Goal: Transaction & Acquisition: Obtain resource

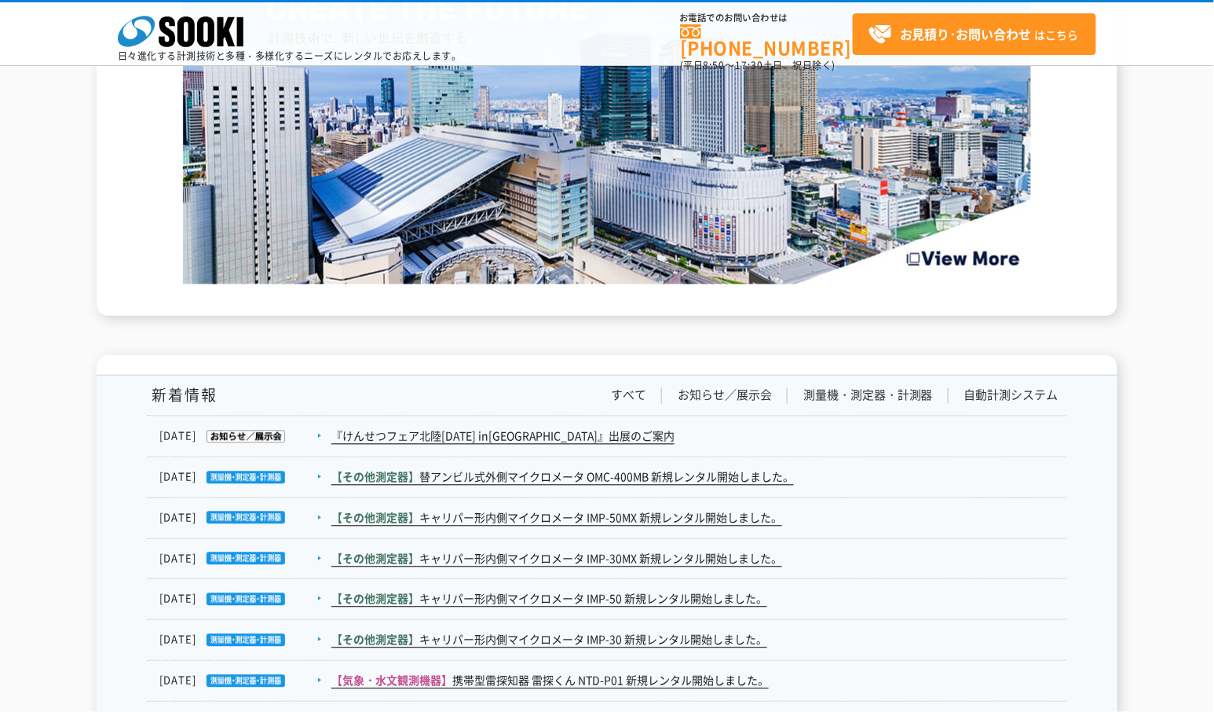
scroll to position [2792, 0]
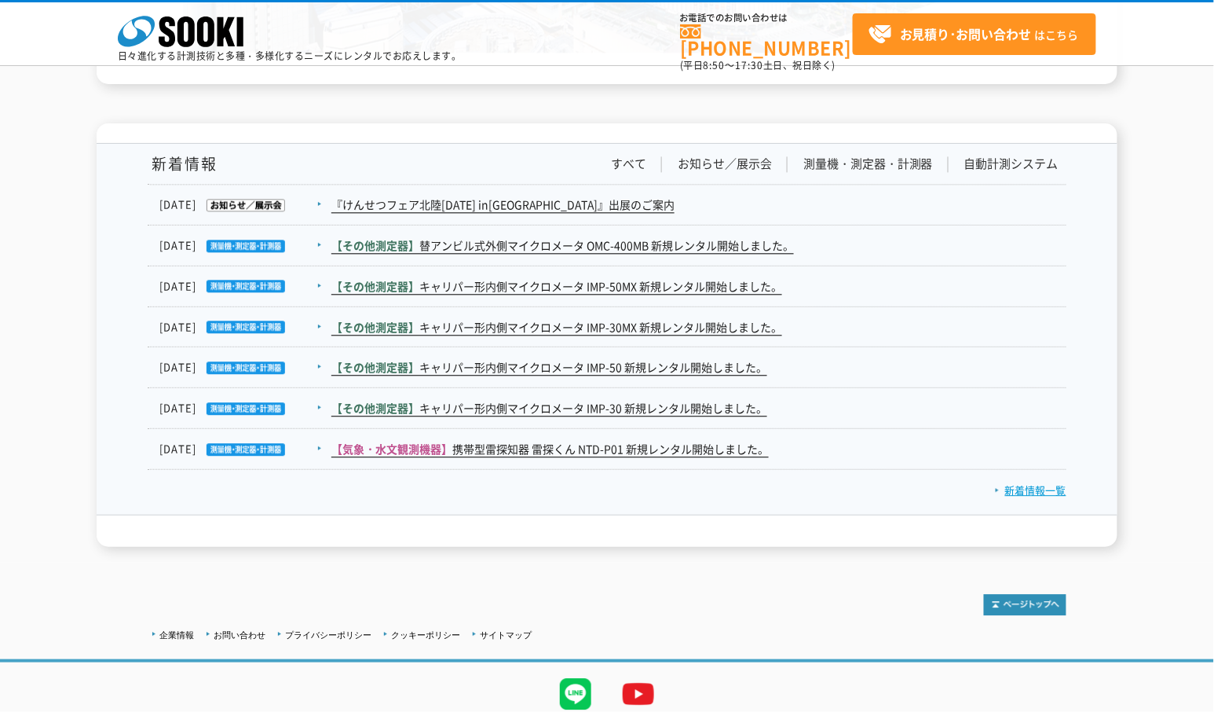
click at [1029, 489] on link "新着情報一覧" at bounding box center [1030, 489] width 71 height 15
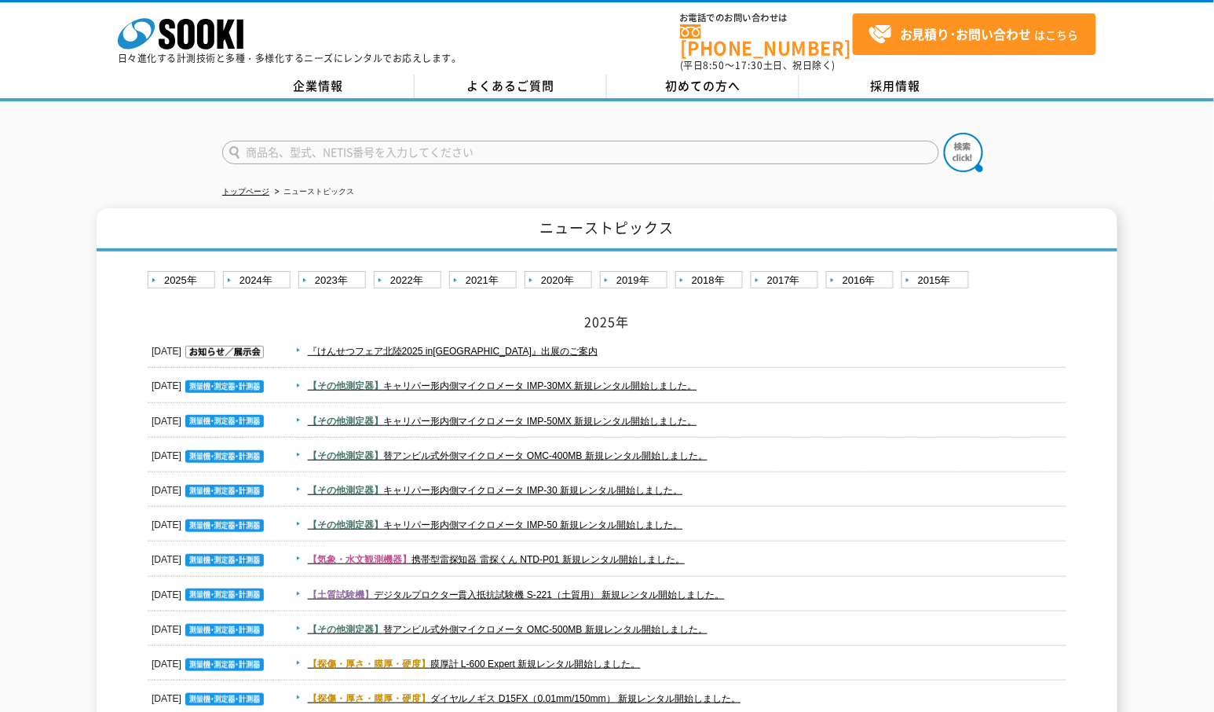
click at [349, 141] on input "text" at bounding box center [580, 153] width 717 height 24
type input "フックアラーム"
click at [963, 137] on img at bounding box center [963, 152] width 39 height 39
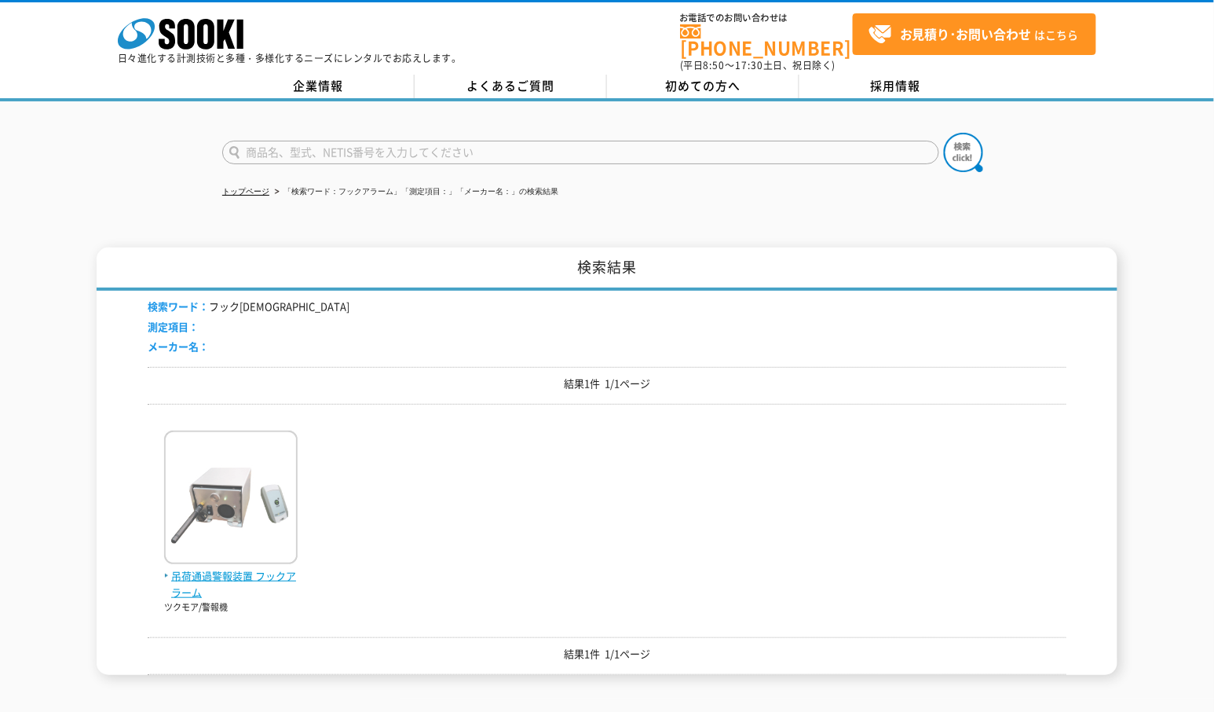
click at [247, 545] on img at bounding box center [231, 498] width 134 height 137
